Goal: Find specific page/section: Find specific page/section

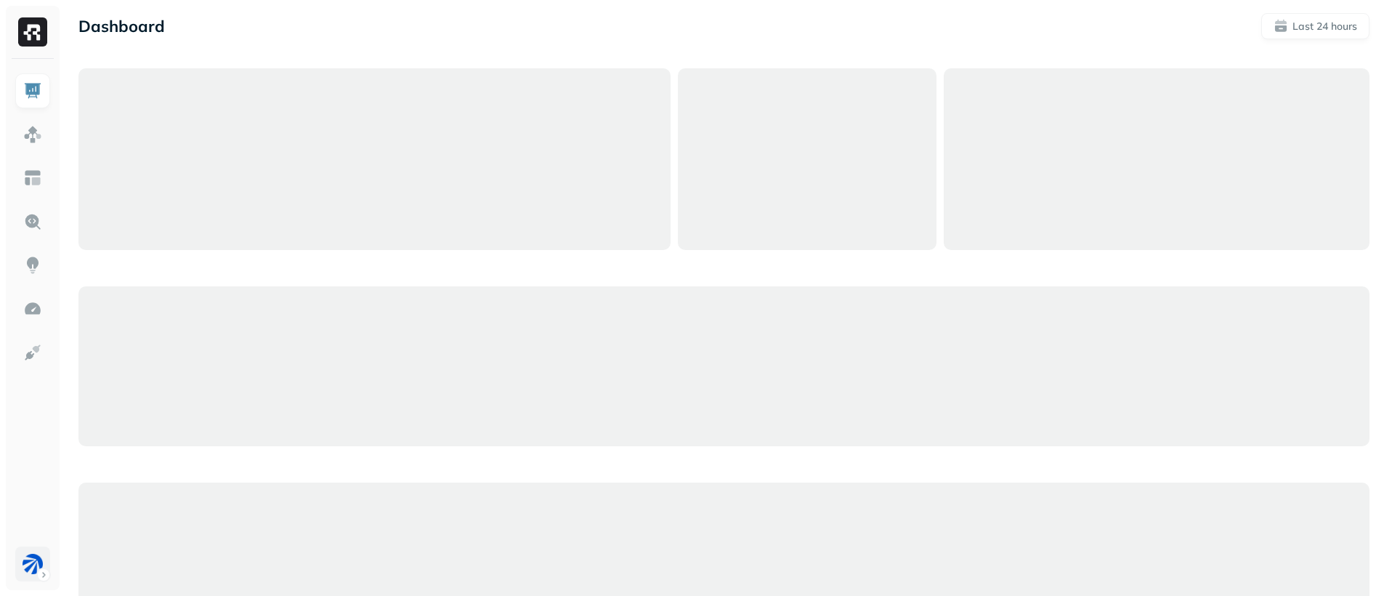
click at [49, 566] on html "Dashboard Last 24 hours" at bounding box center [692, 338] width 1384 height 677
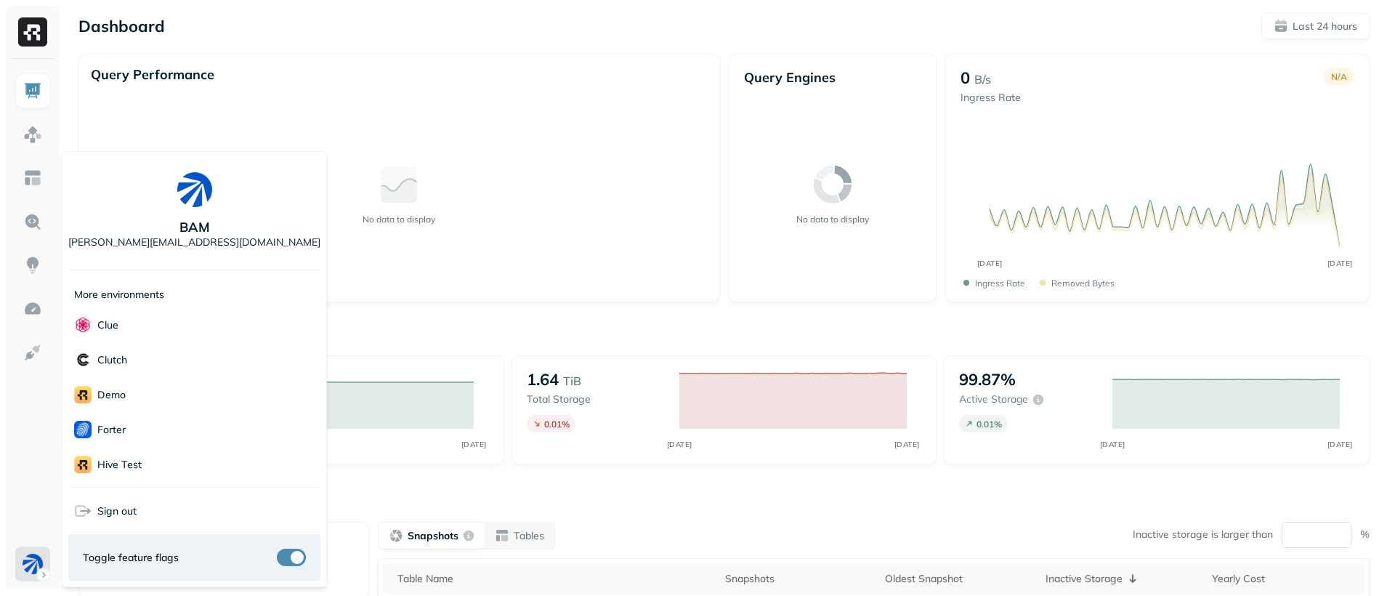
click at [538, 49] on html "Dashboard Last 24 hours Query Performance No data to display Query Engines No d…" at bounding box center [697, 404] width 1395 height 809
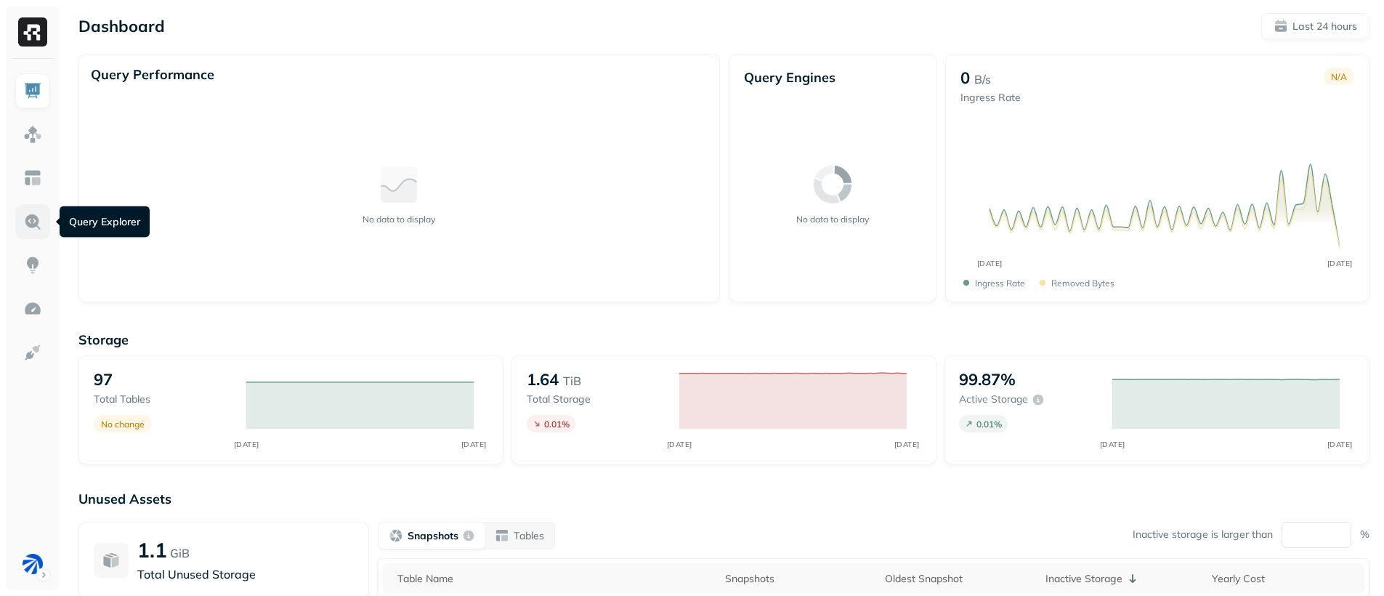
click at [28, 235] on link at bounding box center [32, 221] width 35 height 35
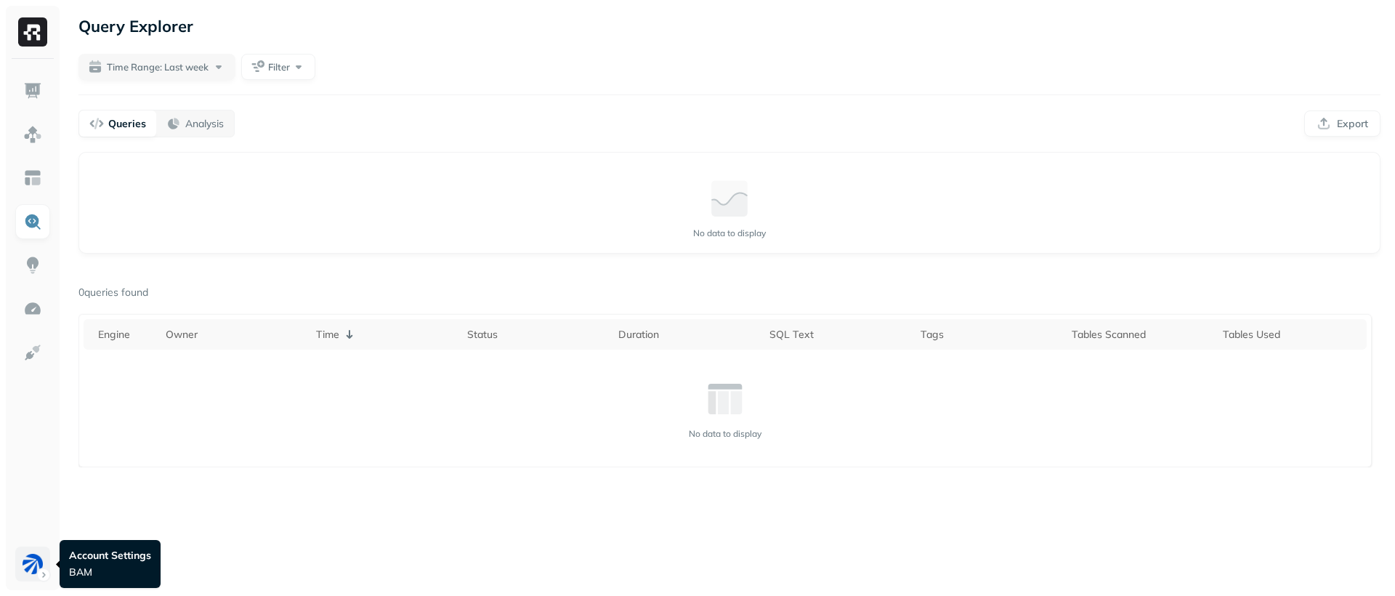
click at [32, 552] on html "Query Explorer Time Range: Last week Filter Queries Analysis Export Query Perfo…" at bounding box center [697, 298] width 1395 height 596
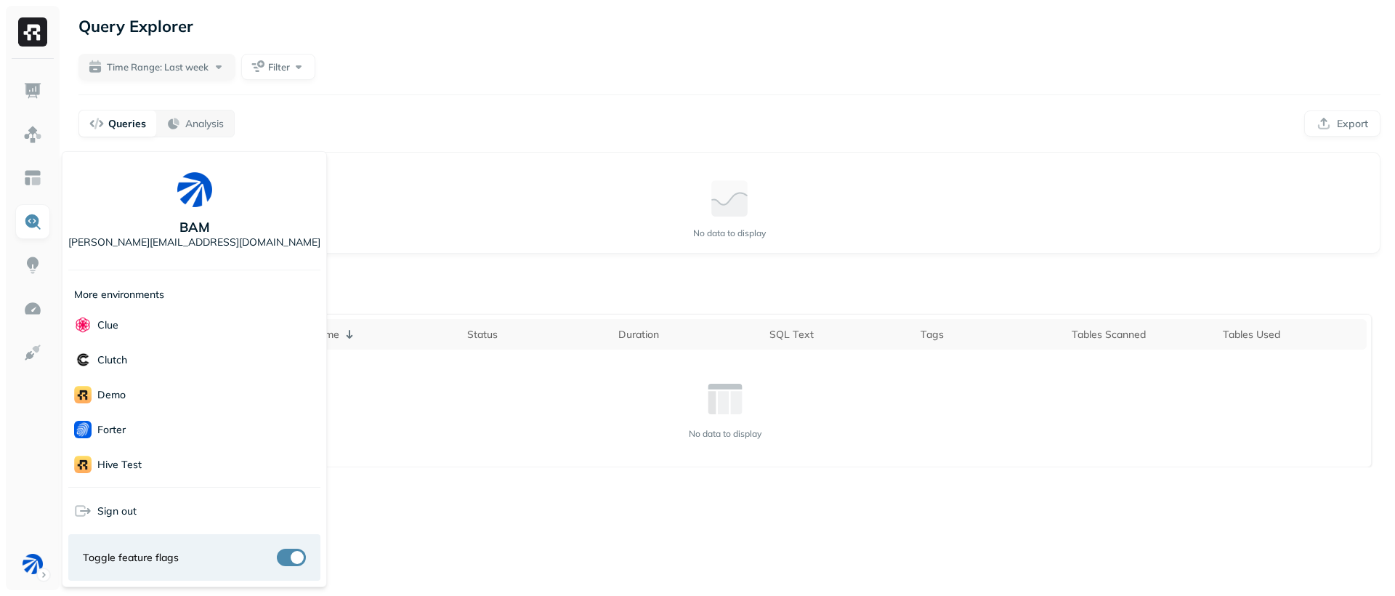
click at [473, 150] on html "Query Explorer Time Range: Last week Filter Queries Analysis Export Query Perfo…" at bounding box center [697, 298] width 1395 height 596
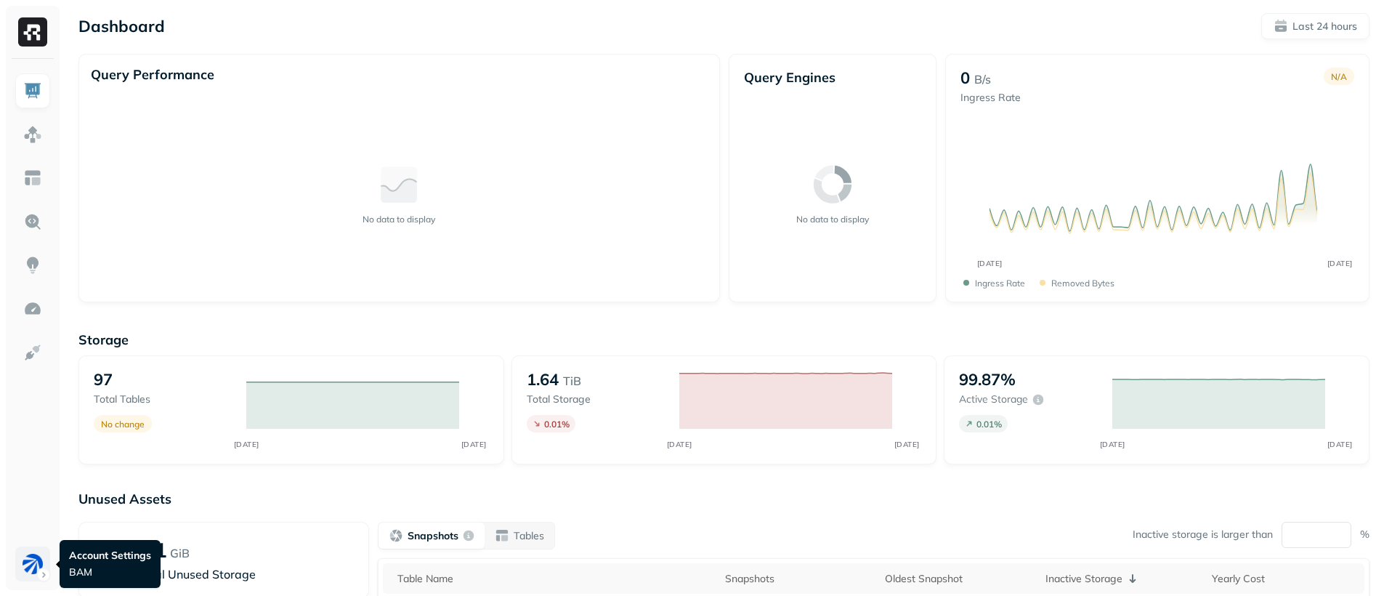
click at [31, 565] on html "Dashboard Last 24 hours Query Performance No data to display Query Engines No d…" at bounding box center [692, 404] width 1384 height 809
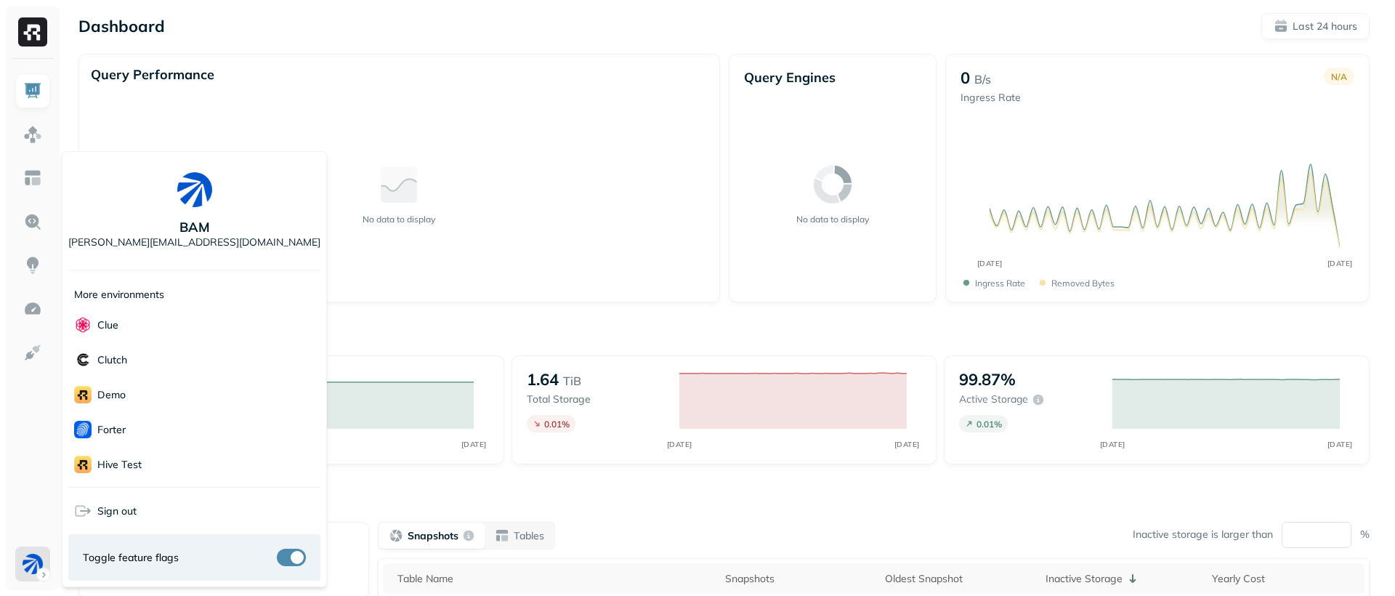
scroll to position [315, 0]
click at [105, 357] on p "Sonos" at bounding box center [111, 359] width 29 height 14
